Goal: Information Seeking & Learning: Understand process/instructions

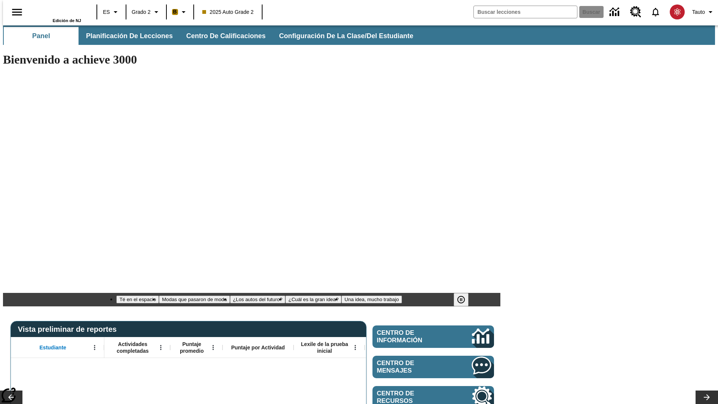
type input "-1"
click at [125, 36] on span "Planificación de lecciones" at bounding box center [129, 36] width 87 height 9
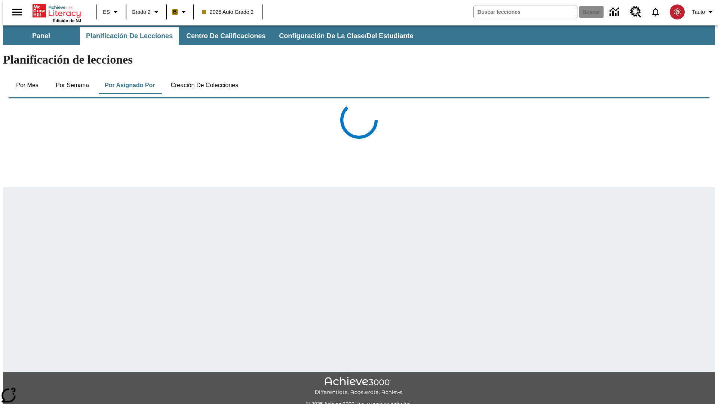
click at [203, 76] on button "Creación de colecciones" at bounding box center [204, 85] width 80 height 18
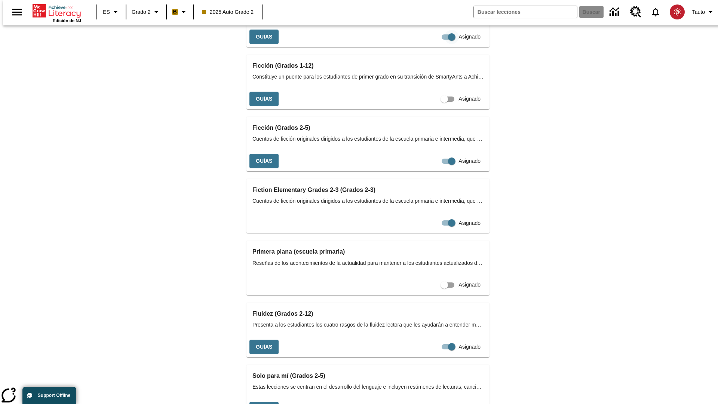
click at [430, 44] on input "Asignado" at bounding box center [451, 37] width 43 height 14
checkbox input "false"
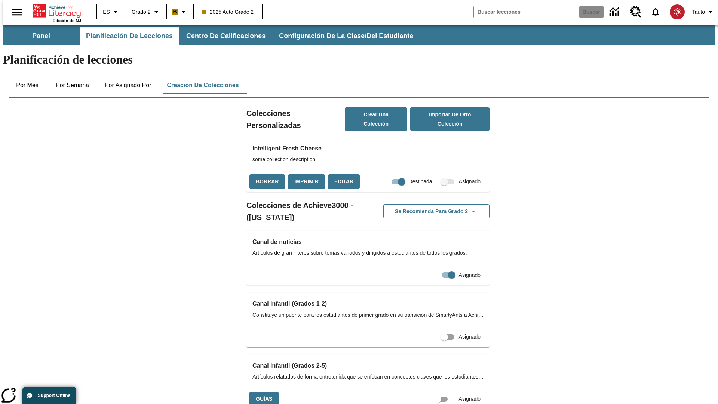
scroll to position [0, 7]
